Goal: Information Seeking & Learning: Learn about a topic

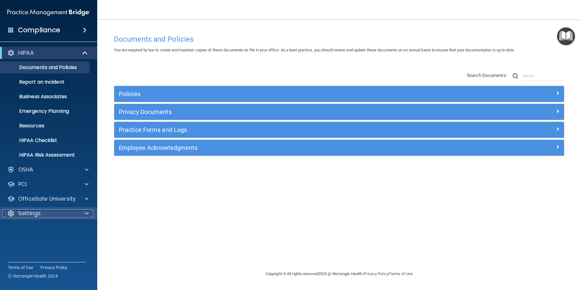
click at [58, 210] on div "Settings" at bounding box center [40, 213] width 75 height 7
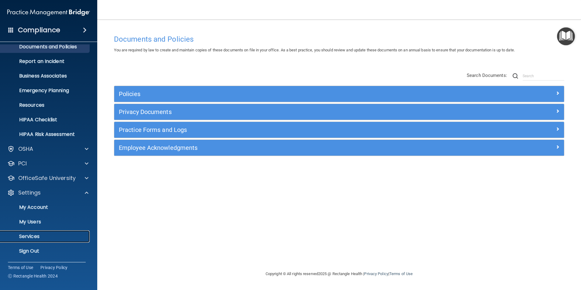
click at [57, 237] on p "Services" at bounding box center [45, 236] width 83 height 6
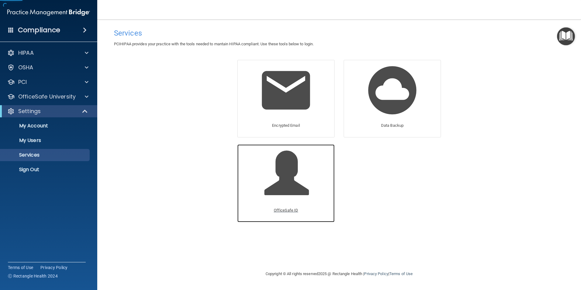
click at [295, 194] on span at bounding box center [293, 177] width 58 height 53
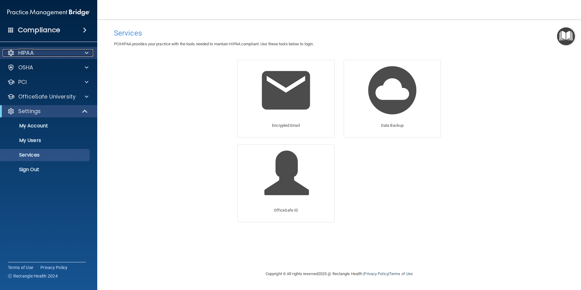
click at [73, 50] on div "HIPAA" at bounding box center [40, 52] width 75 height 7
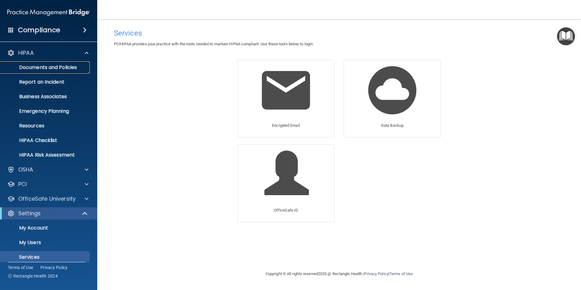
click at [69, 67] on p "Documents and Policies" at bounding box center [45, 67] width 83 height 6
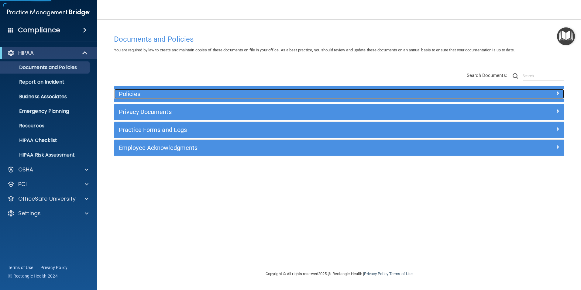
click at [250, 95] on h5 "Policies" at bounding box center [283, 94] width 328 height 7
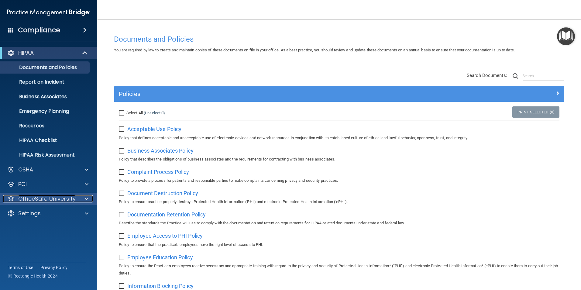
click at [73, 198] on p "OfficeSafe University" at bounding box center [46, 198] width 57 height 7
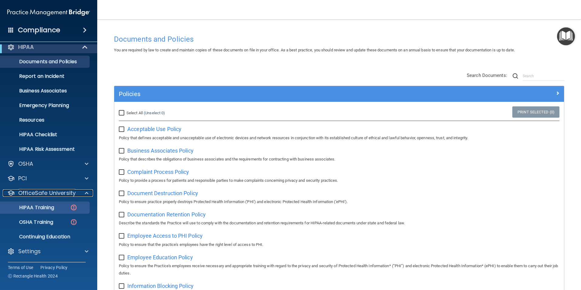
scroll to position [6, 0]
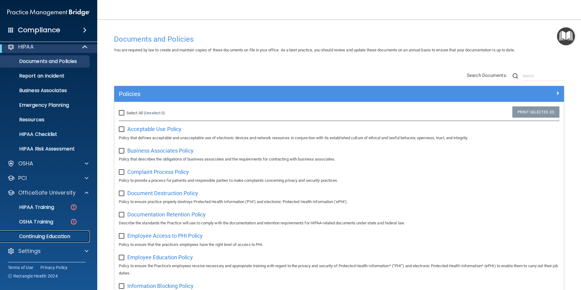
click at [59, 237] on p "Continuing Education" at bounding box center [45, 236] width 83 height 6
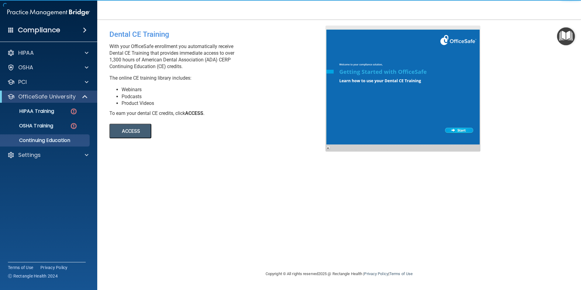
click at [136, 132] on button "ACCESS" at bounding box center [130, 131] width 42 height 15
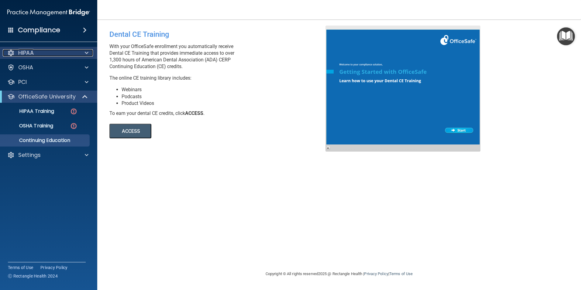
click at [74, 51] on div "HIPAA" at bounding box center [40, 52] width 75 height 7
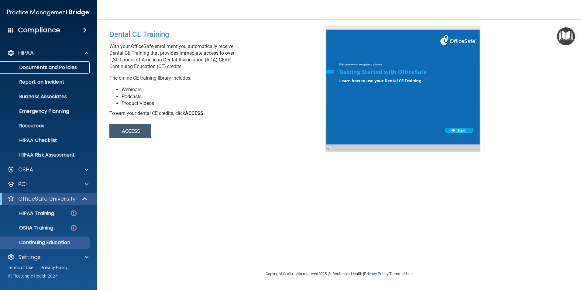
click at [72, 71] on link "Documents and Policies" at bounding box center [42, 67] width 96 height 12
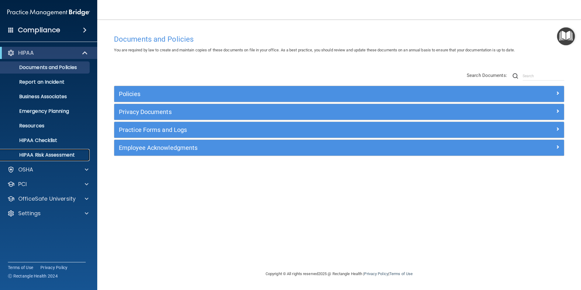
click at [68, 158] on p "HIPAA Risk Assessment" at bounding box center [45, 155] width 83 height 6
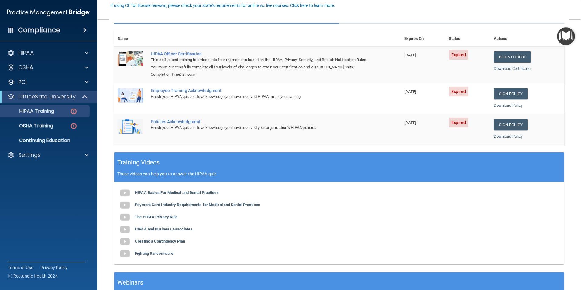
scroll to position [30, 0]
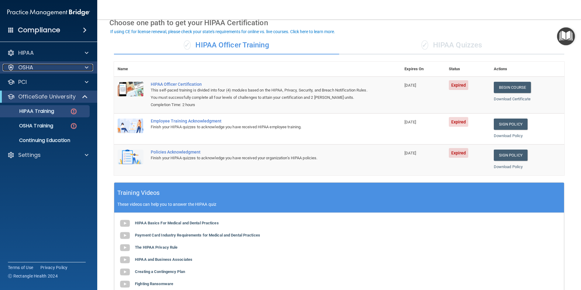
click at [47, 65] on div "OSHA" at bounding box center [40, 67] width 75 height 7
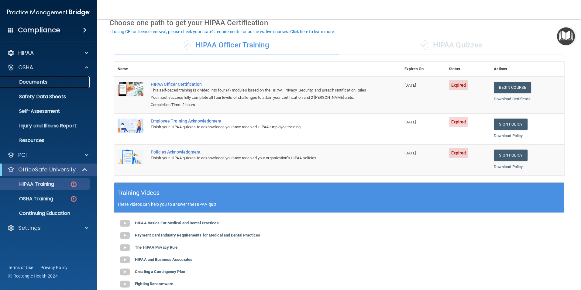
click at [63, 86] on link "Documents" at bounding box center [42, 82] width 96 height 12
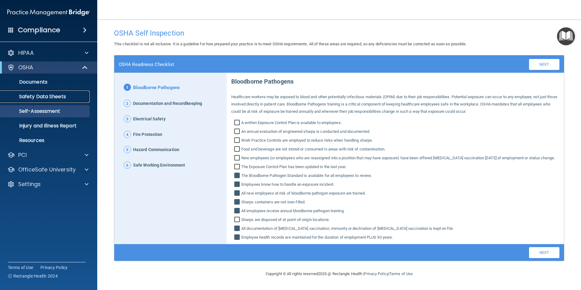
click at [58, 94] on p "Safety Data Sheets" at bounding box center [45, 97] width 83 height 6
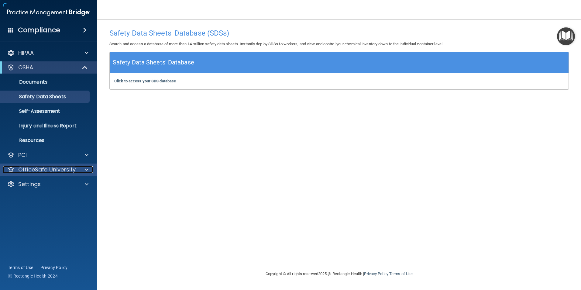
click at [73, 170] on p "OfficeSafe University" at bounding box center [46, 169] width 57 height 7
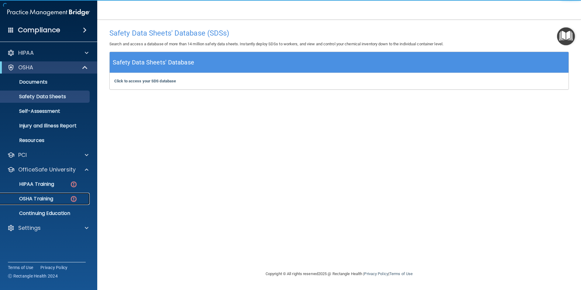
click at [59, 200] on div "OSHA Training" at bounding box center [45, 199] width 83 height 6
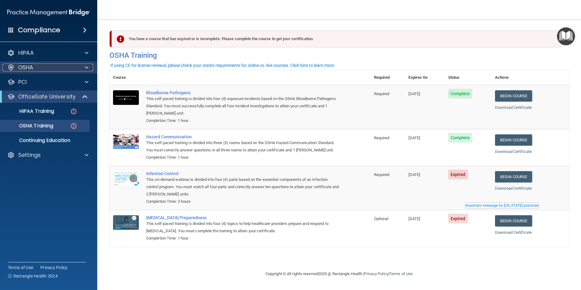
click at [53, 66] on div "OSHA" at bounding box center [40, 67] width 75 height 7
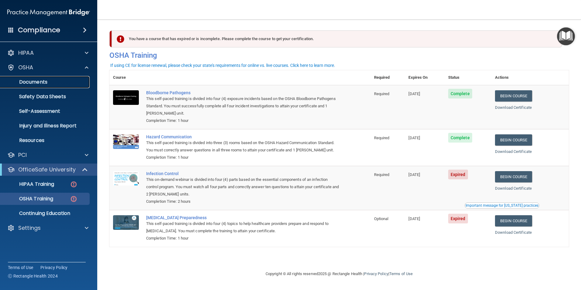
click at [43, 79] on p "Documents" at bounding box center [45, 82] width 83 height 6
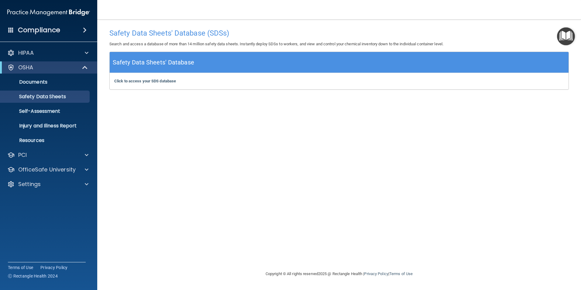
click at [167, 77] on div "Click to access your SDS database Click to access your SDS database" at bounding box center [339, 81] width 459 height 16
click at [164, 81] on b "Click to access your SDS database" at bounding box center [145, 81] width 62 height 5
